Goal: Communication & Community: Answer question/provide support

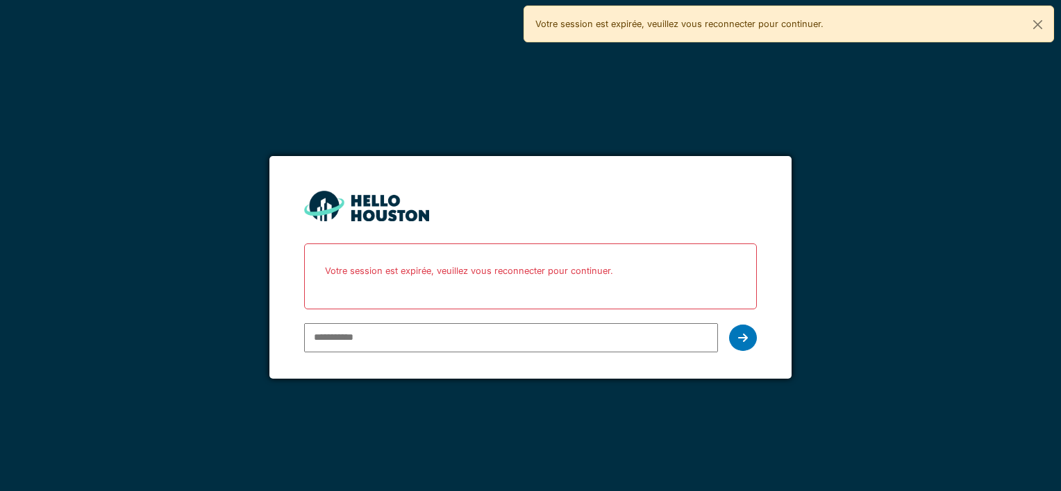
click at [486, 336] on input "email" at bounding box center [510, 337] width 413 height 29
type input "**********"
click at [735, 335] on div at bounding box center [743, 338] width 28 height 26
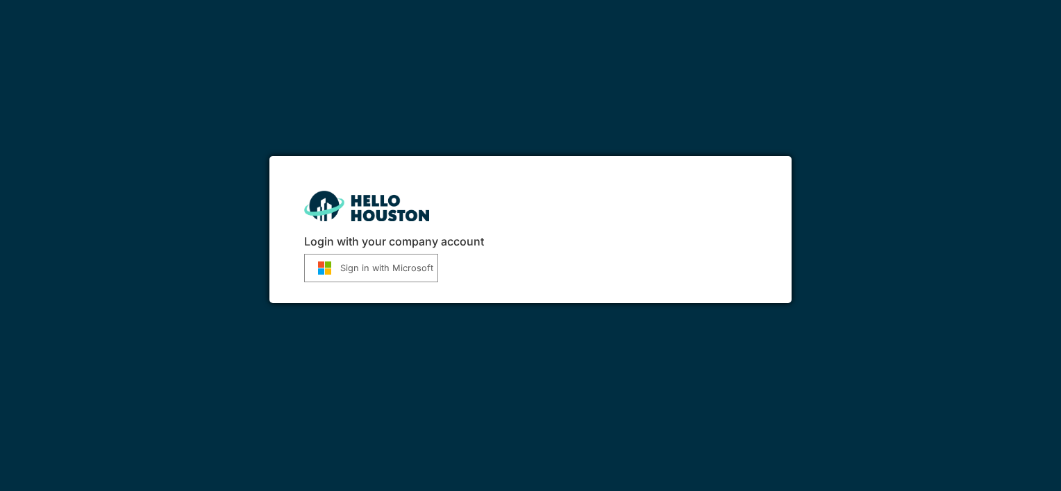
click at [378, 278] on button "Sign in with Microsoft" at bounding box center [371, 268] width 134 height 28
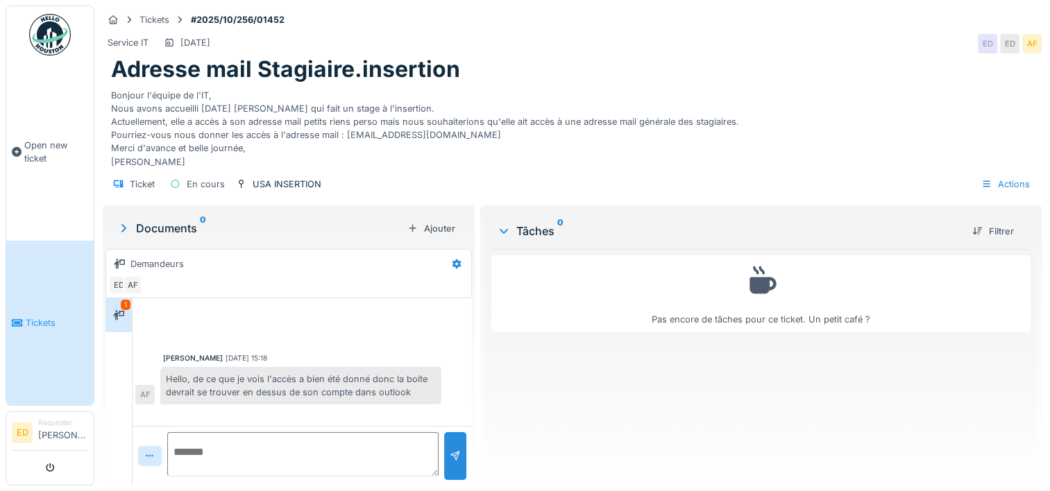
scroll to position [10, 0]
click at [222, 367] on div "Hello, de ce que je vois l'accès a bien été donné donc la boite devrait se trou…" at bounding box center [300, 385] width 281 height 37
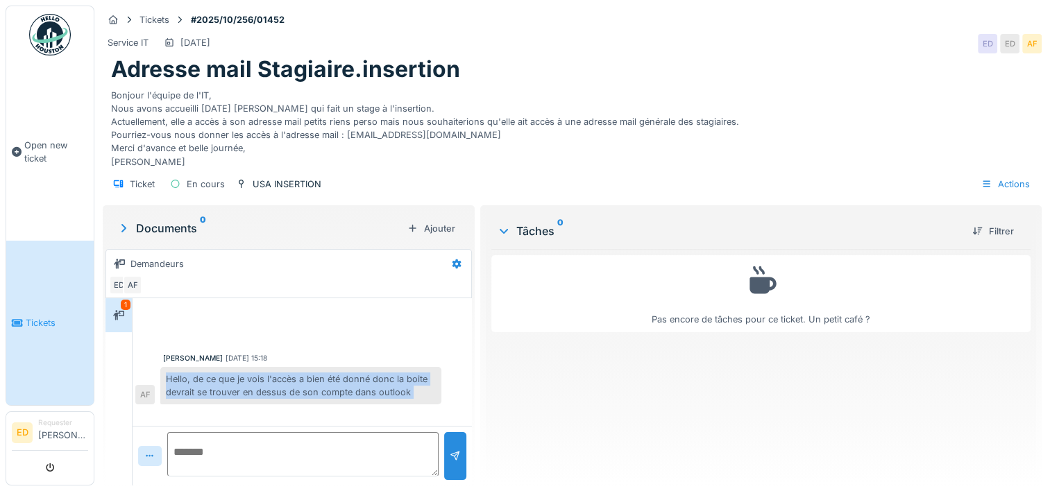
click at [222, 367] on div "Hello, de ce que je vois l'accès a bien été donné donc la boite devrait se trou…" at bounding box center [300, 385] width 281 height 37
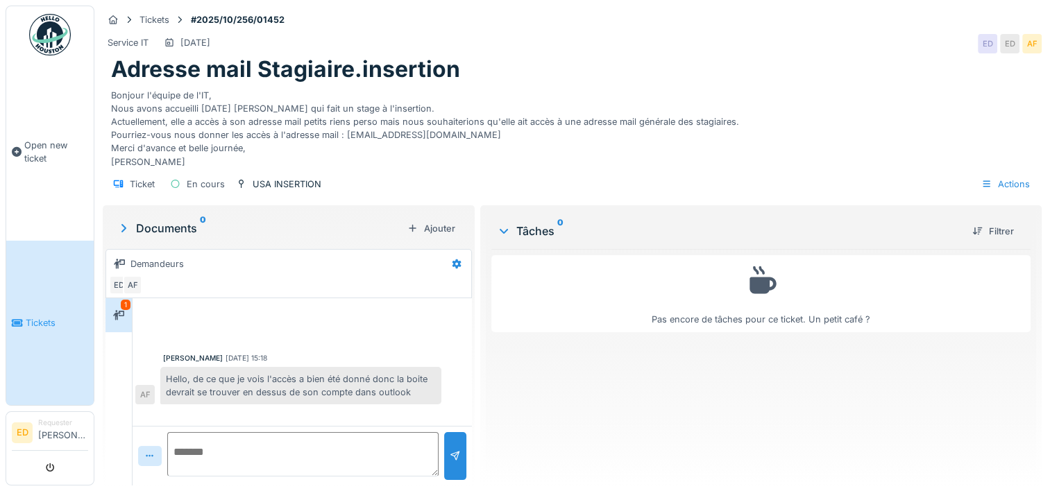
drag, startPoint x: 222, startPoint y: 362, endPoint x: 290, endPoint y: 452, distance: 112.4
click at [290, 452] on textarea at bounding box center [302, 454] width 271 height 44
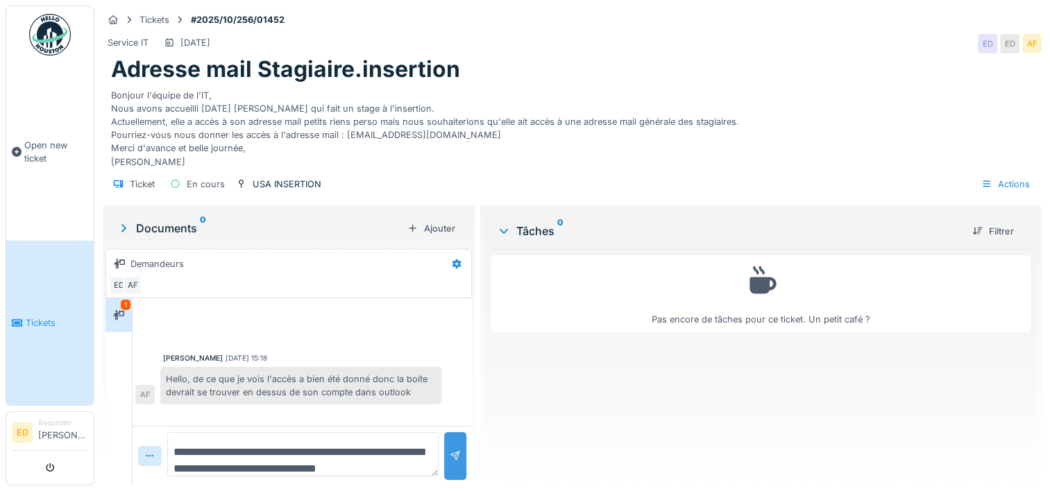
type textarea "**********"
click at [450, 450] on div at bounding box center [455, 456] width 11 height 13
